Goal: Communication & Community: Answer question/provide support

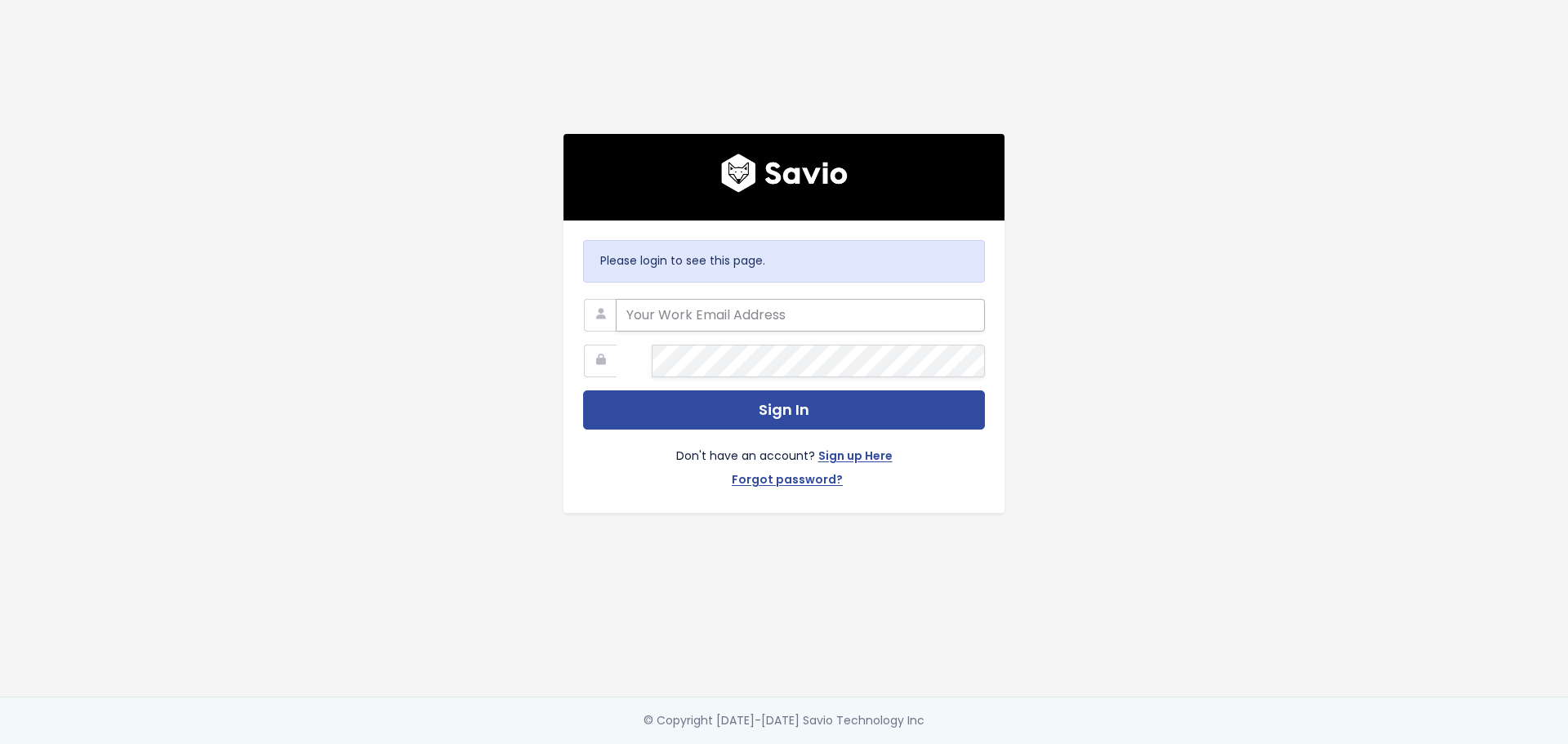
click at [678, 298] on input "email" at bounding box center [800, 315] width 369 height 33
type input "tania@tai-software.com"
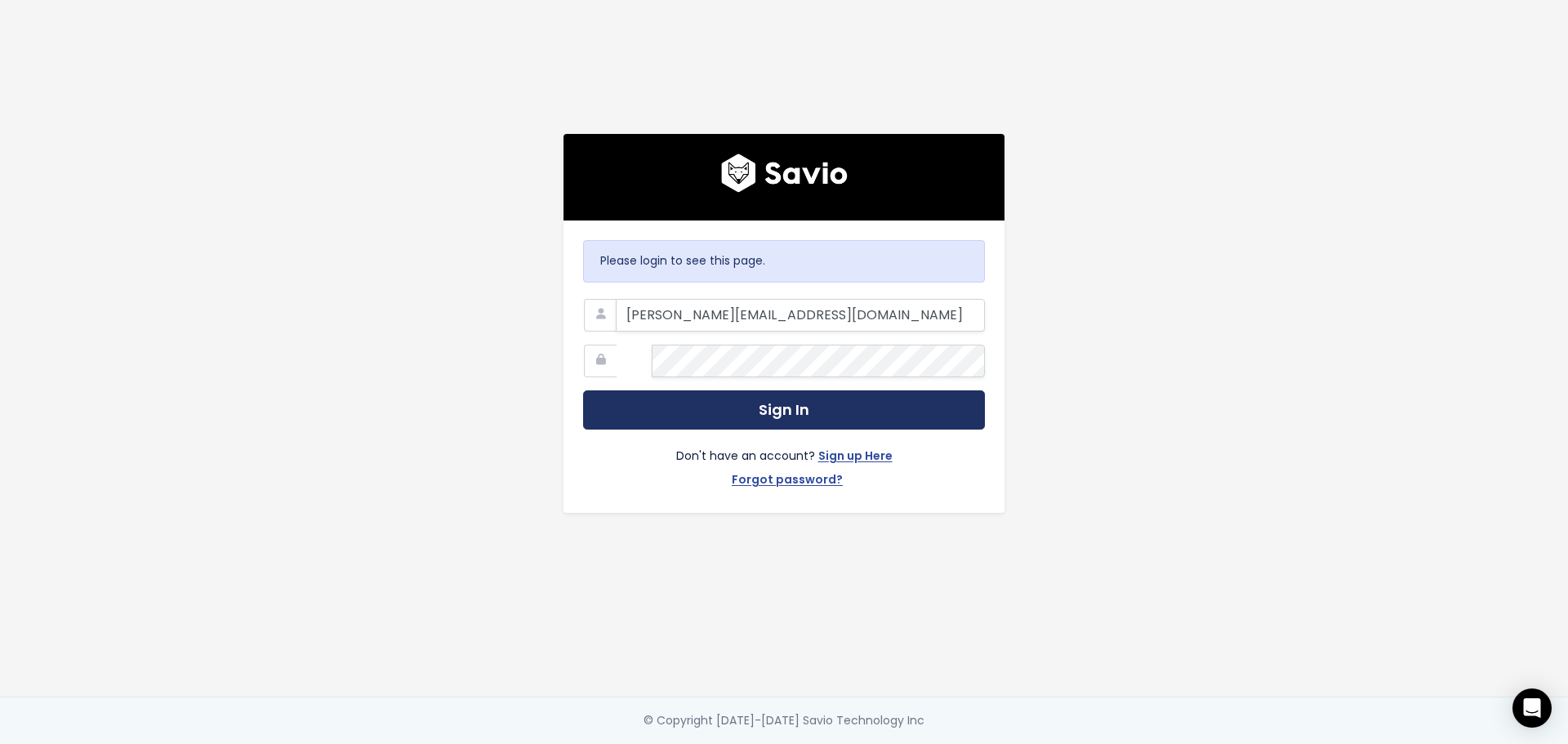
click at [744, 390] on button "Sign In" at bounding box center [783, 410] width 402 height 40
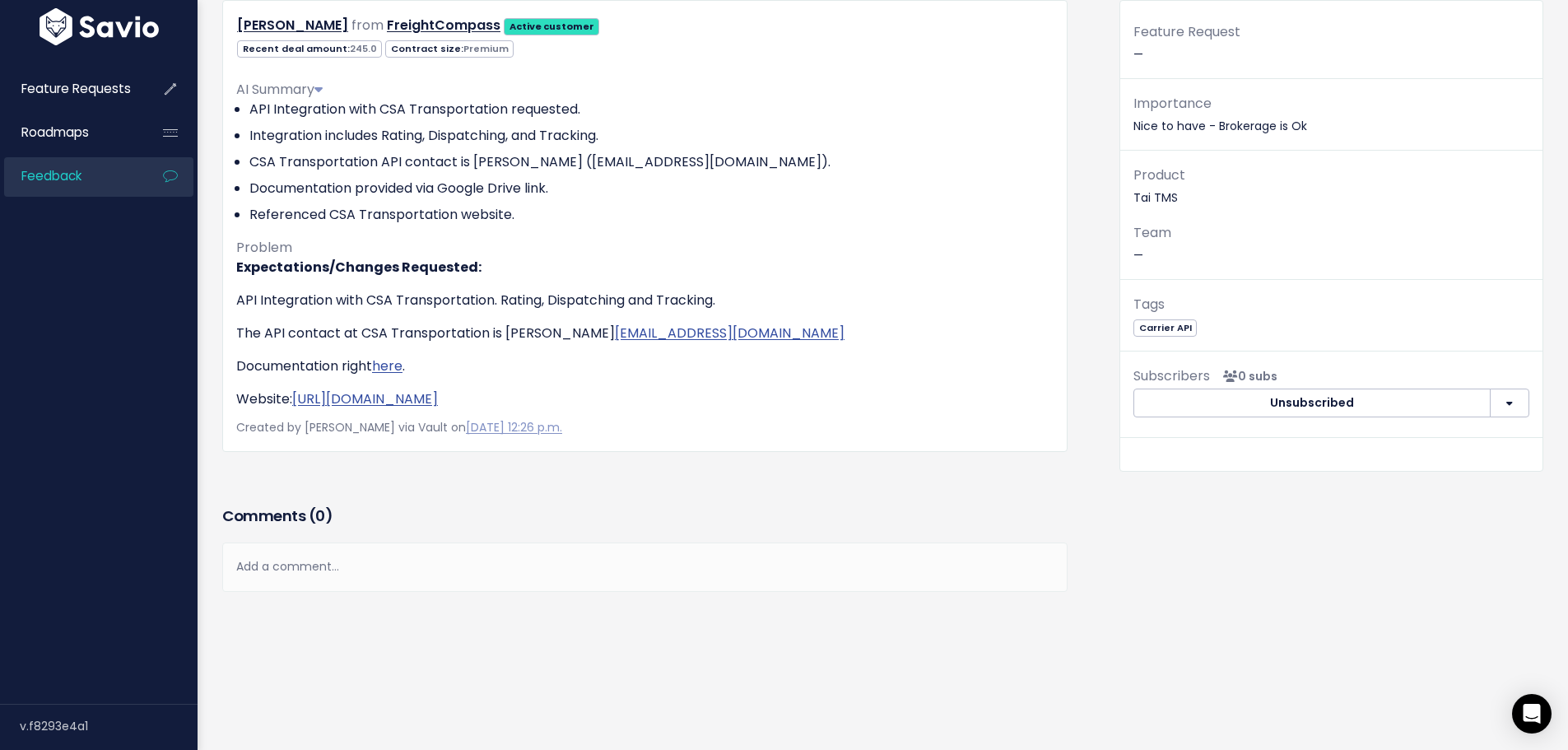
scroll to position [367, 0]
drag, startPoint x: 641, startPoint y: 525, endPoint x: 536, endPoint y: 528, distance: 105.0
click at [641, 543] on div "Add a comment..." at bounding box center [644, 567] width 845 height 49
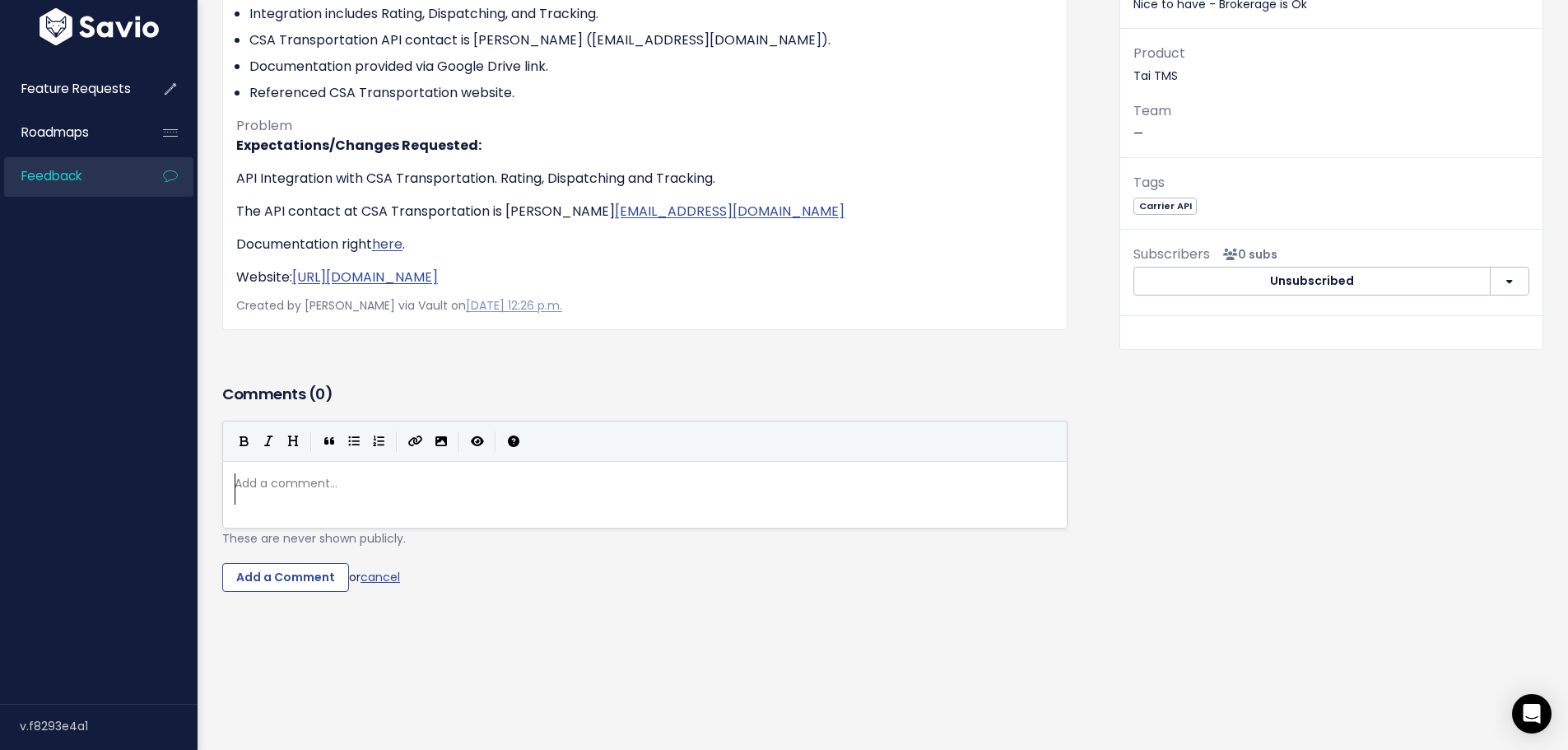
scroll to position [8, 0]
paste textarea
type textarea "is requesting this integartion"
click at [349, 593] on input "Add a Comment" at bounding box center [285, 578] width 127 height 30
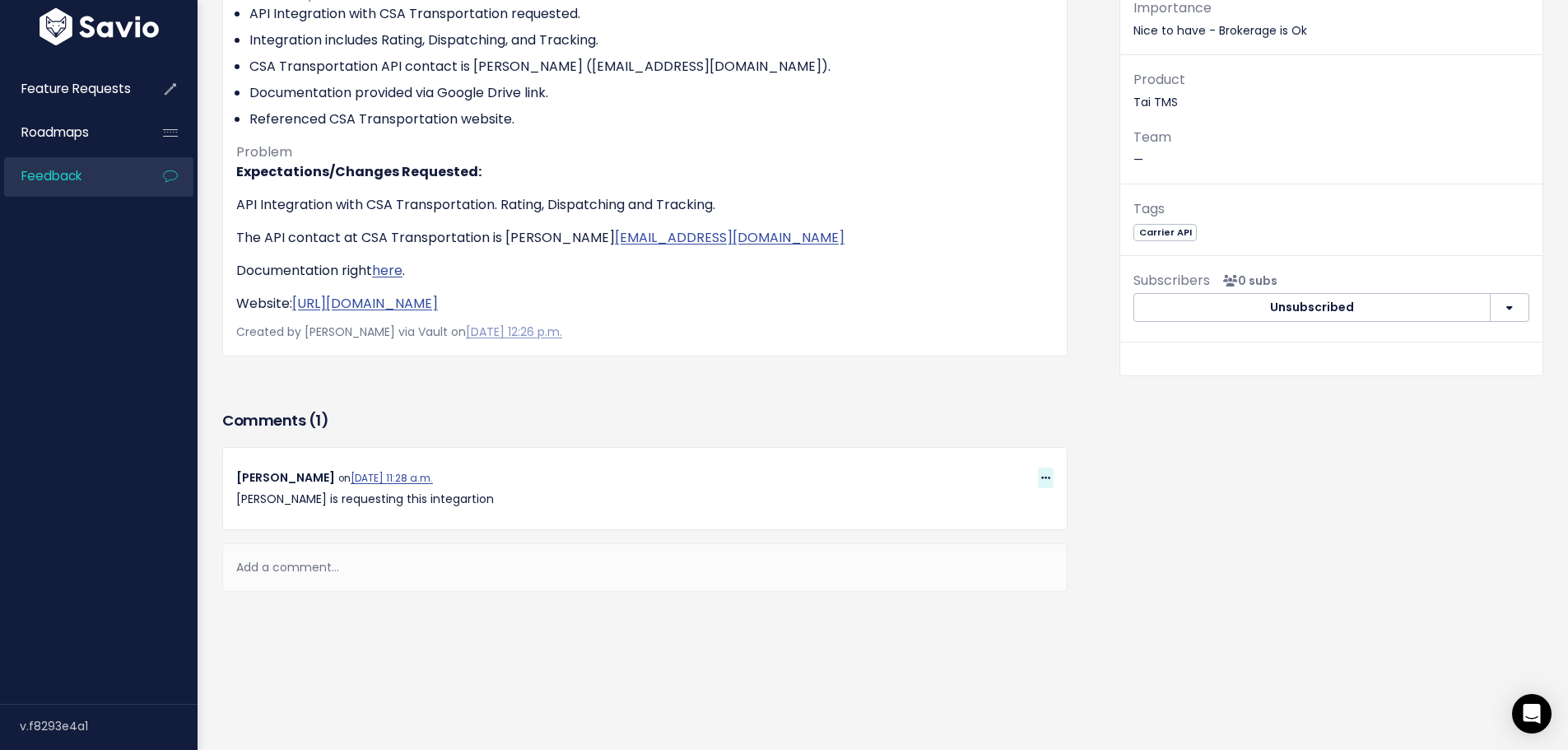
click at [1041, 484] on icon at bounding box center [1045, 479] width 9 height 11
click at [999, 345] on link "Edit" at bounding box center [1021, 329] width 119 height 32
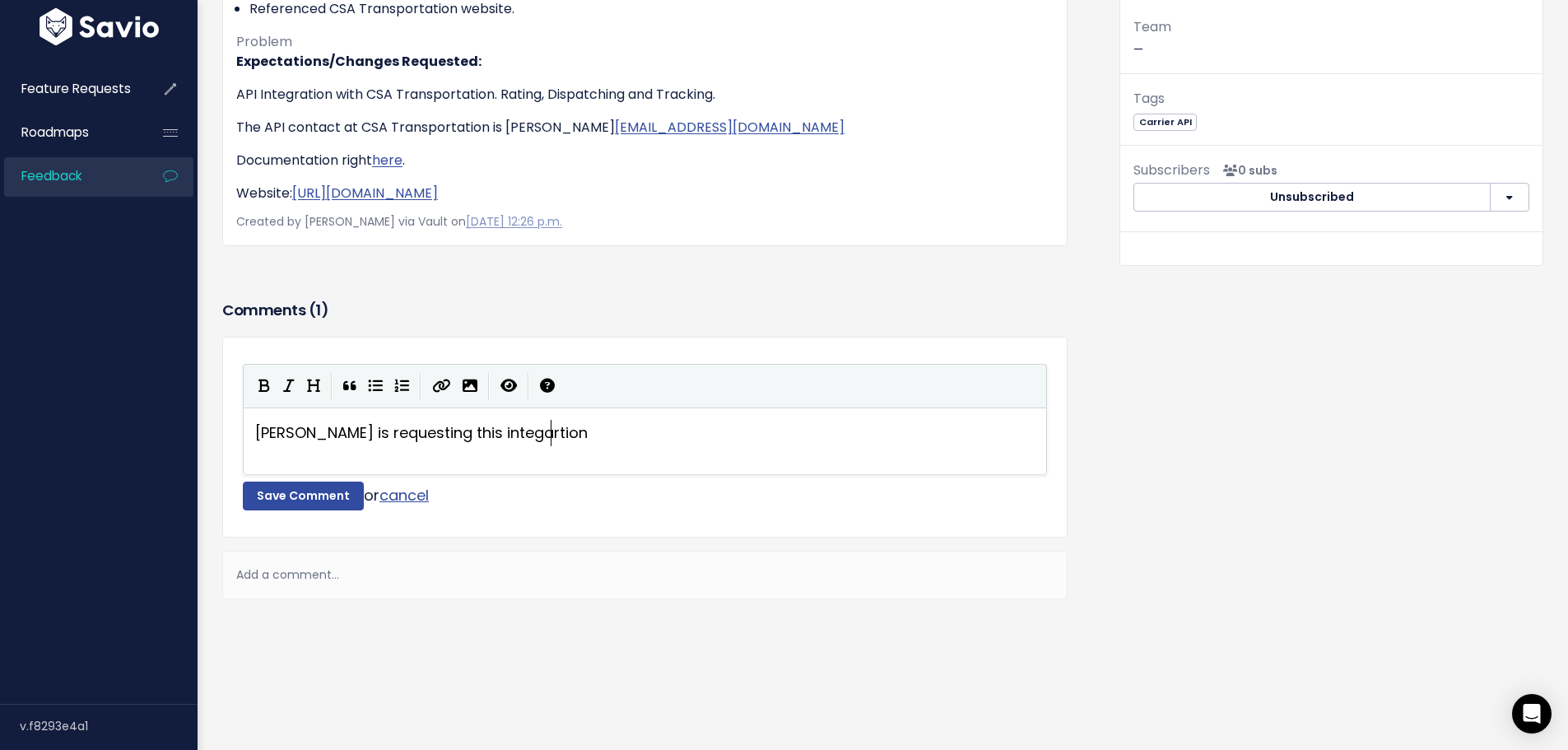
scroll to position [3, 0]
click at [349, 443] on span "[PERSON_NAME] is requesting this integartion" at bounding box center [421, 432] width 332 height 21
type textarea "from cubedash"
click at [364, 511] on button "Save Comment" at bounding box center [303, 496] width 121 height 30
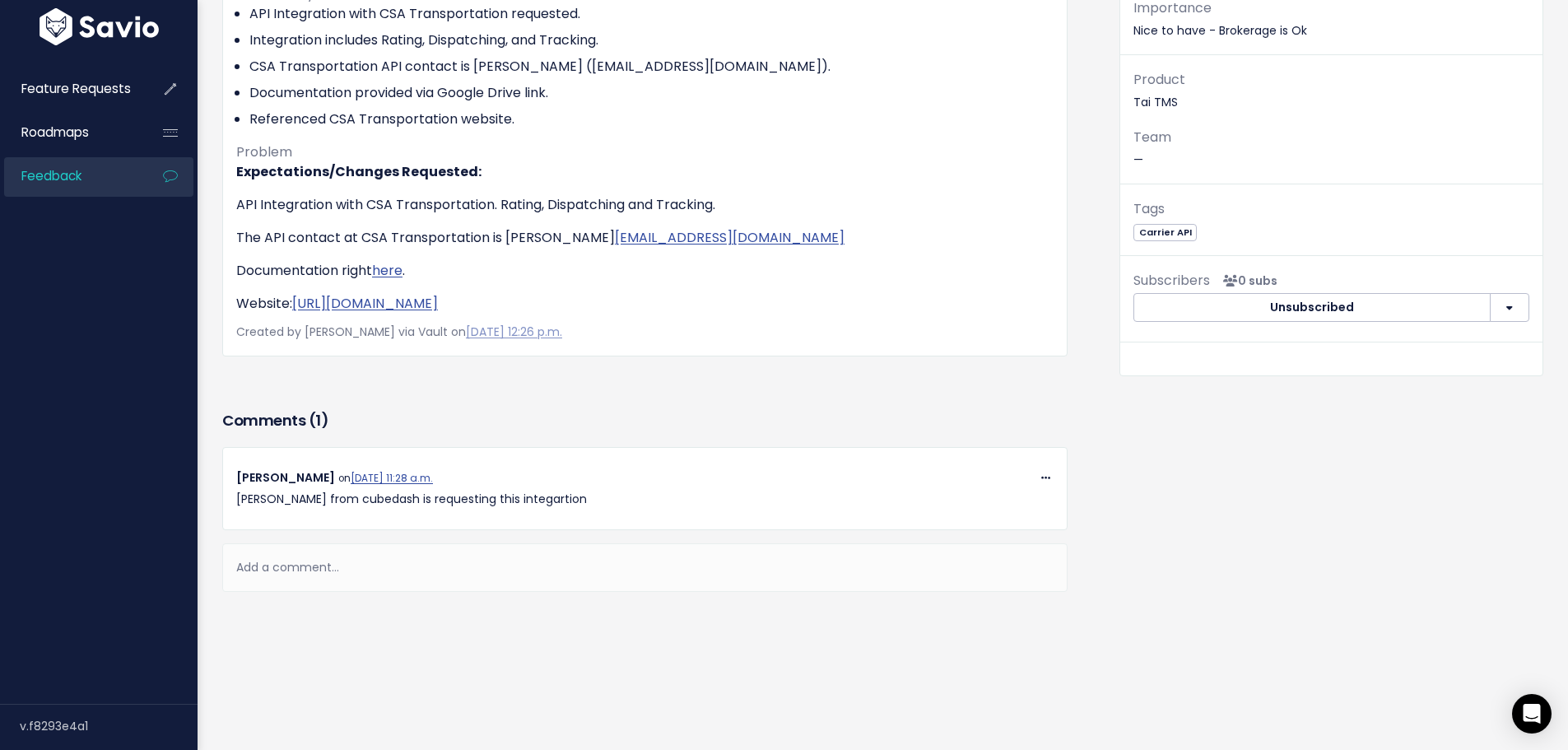
click at [888, 592] on div "Add a comment..." at bounding box center [644, 568] width 845 height 49
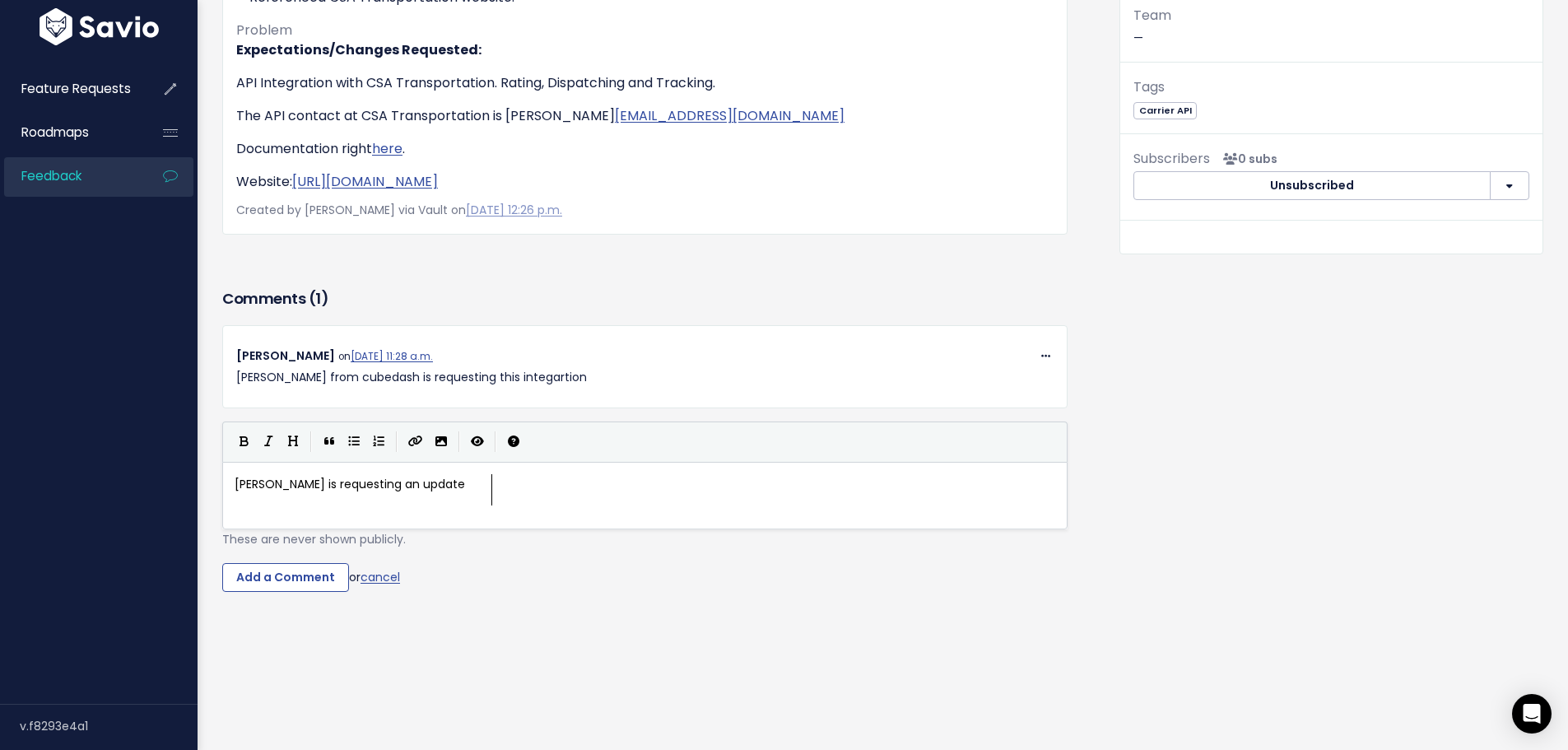
scroll to position [9, 257]
type textarea "[PERSON_NAME] is requesting an update [DATE]"
click at [316, 563] on input "Add a Comment" at bounding box center [285, 578] width 127 height 30
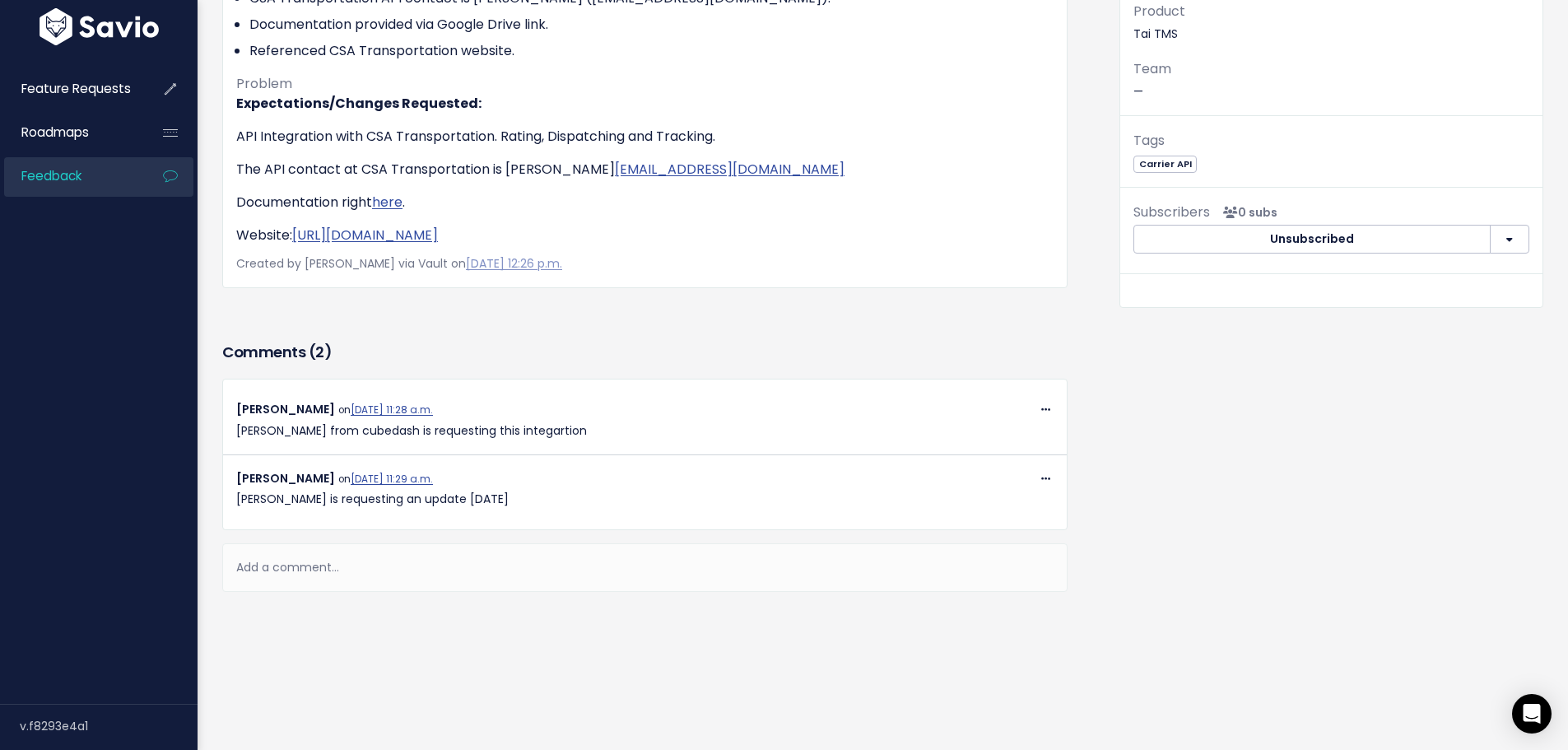
click at [1107, 596] on div "Feature Request — Importance Nice to have - Brokerage is Ok Product Tai TMS Tea…" at bounding box center [1331, 251] width 448 height 830
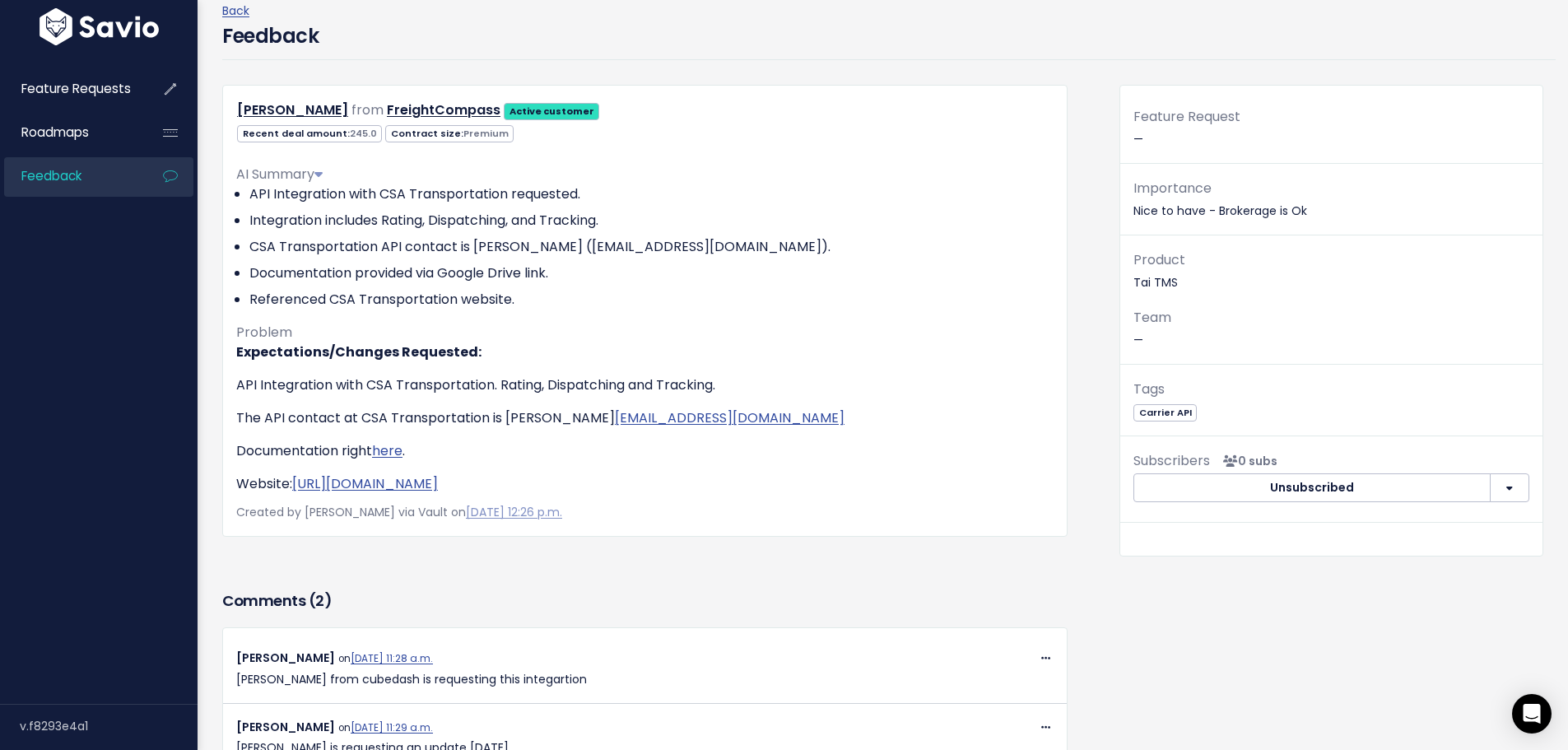
scroll to position [0, 0]
